Goal: Task Accomplishment & Management: Use online tool/utility

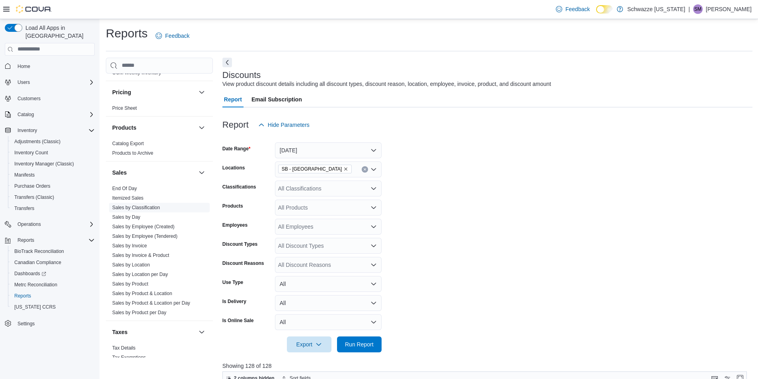
scroll to position [478, 0]
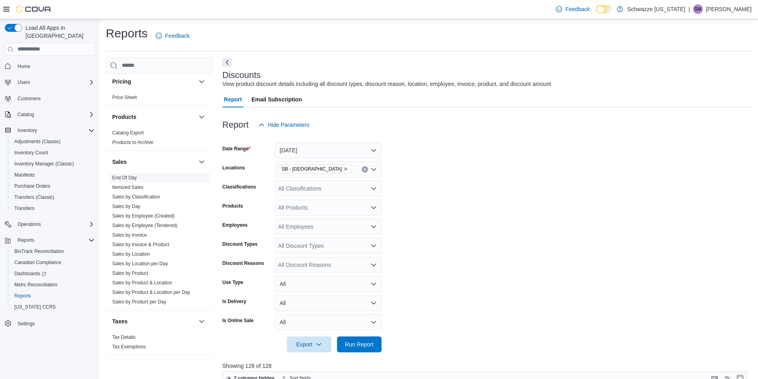
click at [135, 180] on link "End Of Day" at bounding box center [124, 178] width 25 height 6
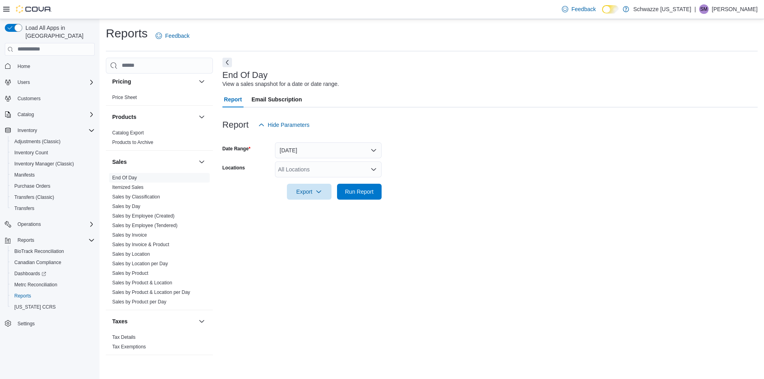
click at [311, 170] on div "All Locations" at bounding box center [328, 170] width 107 height 16
type input "****"
click at [311, 184] on span "SB - [GEOGRAPHIC_DATA]" at bounding box center [331, 183] width 70 height 8
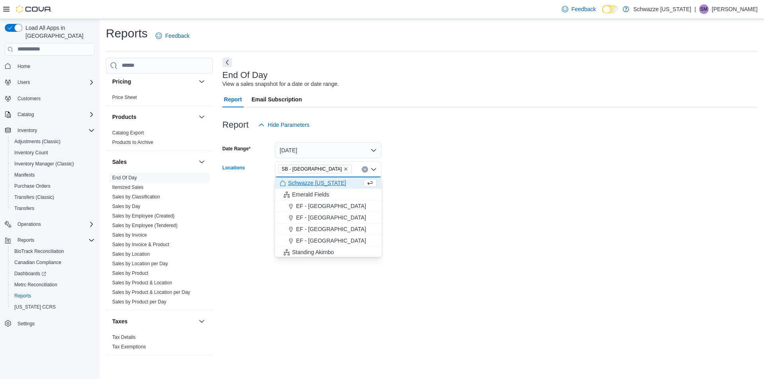
drag, startPoint x: 431, startPoint y: 186, endPoint x: 324, endPoint y: 187, distance: 106.7
click at [431, 186] on form "Date Range [DATE] Locations SB - [GEOGRAPHIC_DATA] Combo box. Selected. SB - [G…" at bounding box center [490, 166] width 535 height 67
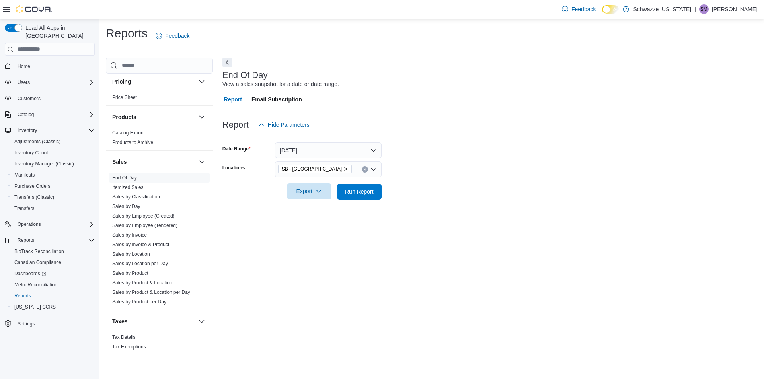
click at [323, 187] on span "Export" at bounding box center [309, 192] width 35 height 16
click at [372, 187] on span "Run Report" at bounding box center [359, 192] width 35 height 16
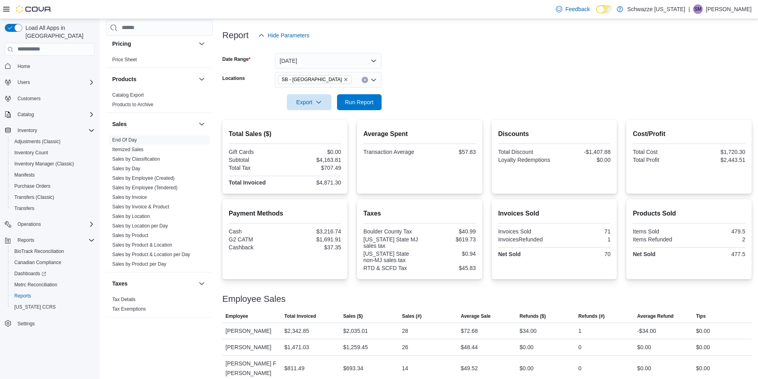
scroll to position [105, 0]
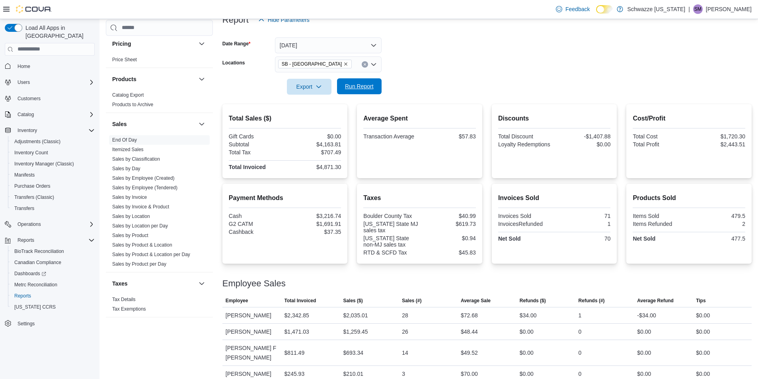
click at [362, 88] on span "Run Report" at bounding box center [359, 86] width 29 height 8
